Goal: Information Seeking & Learning: Learn about a topic

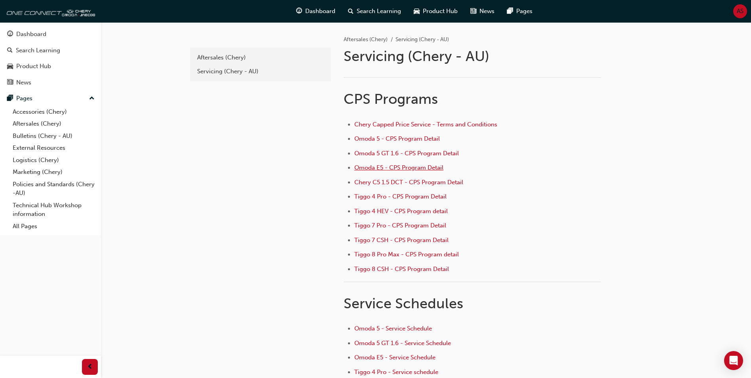
click at [414, 167] on span "Omoda E5 - CPS Program Detail" at bounding box center [398, 167] width 89 height 7
click at [404, 170] on span "Omoda E5 - CPS Program Detail" at bounding box center [398, 167] width 89 height 7
